Goal: Use online tool/utility: Utilize a website feature to perform a specific function

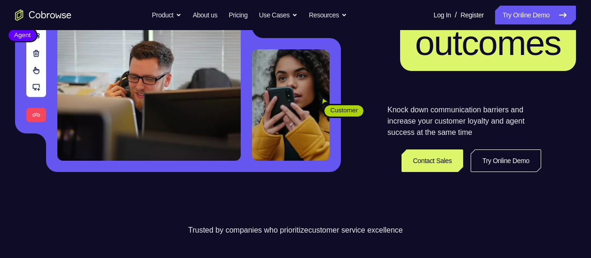
scroll to position [148, 0]
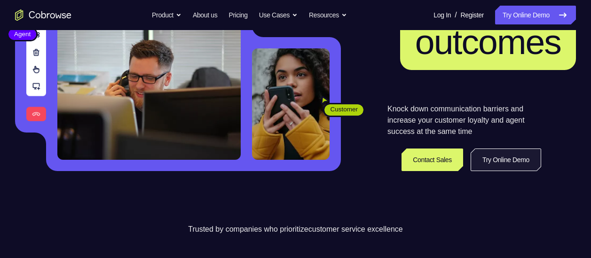
click at [505, 160] on link "Try Online Demo" at bounding box center [506, 160] width 71 height 23
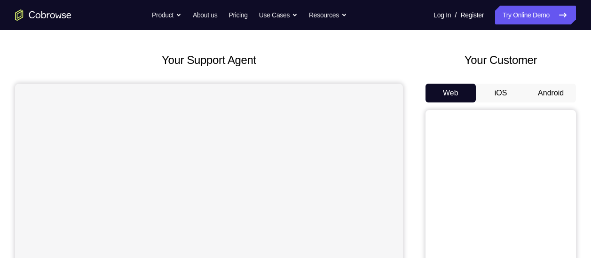
scroll to position [38, 0]
click at [552, 96] on button "Android" at bounding box center [551, 94] width 50 height 19
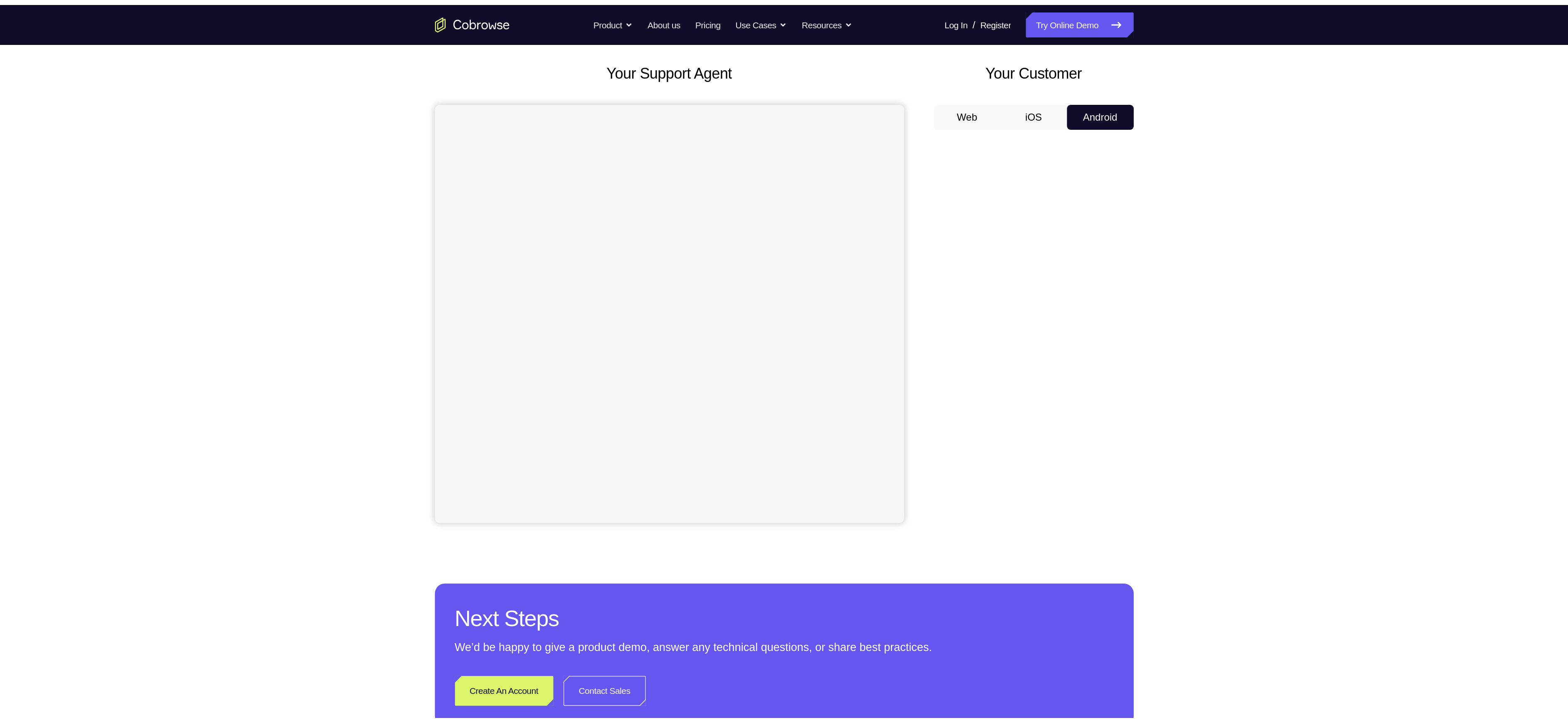
scroll to position [0, 0]
